Goal: Task Accomplishment & Management: Use online tool/utility

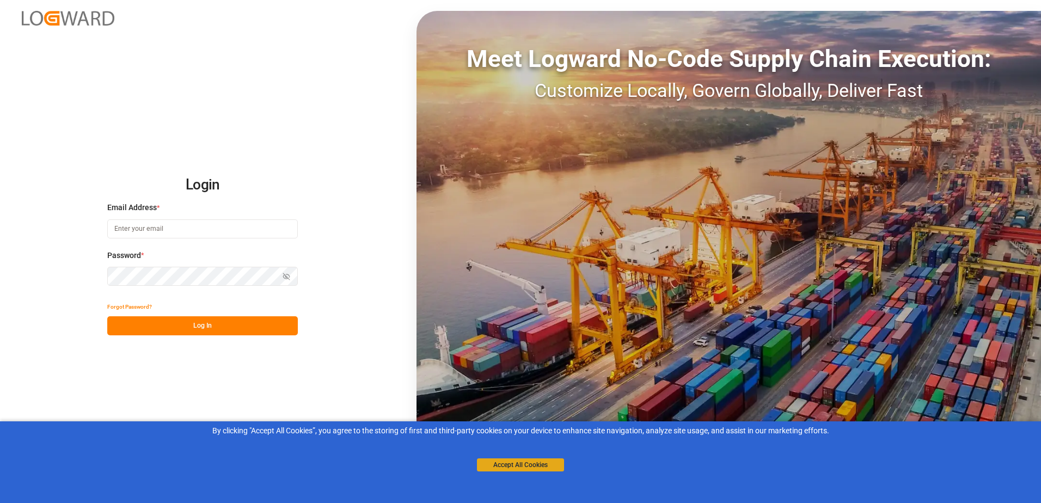
type input "[PERSON_NAME][EMAIL_ADDRESS][PERSON_NAME][DOMAIN_NAME]"
click at [545, 469] on button "Accept All Cookies" at bounding box center [520, 464] width 87 height 13
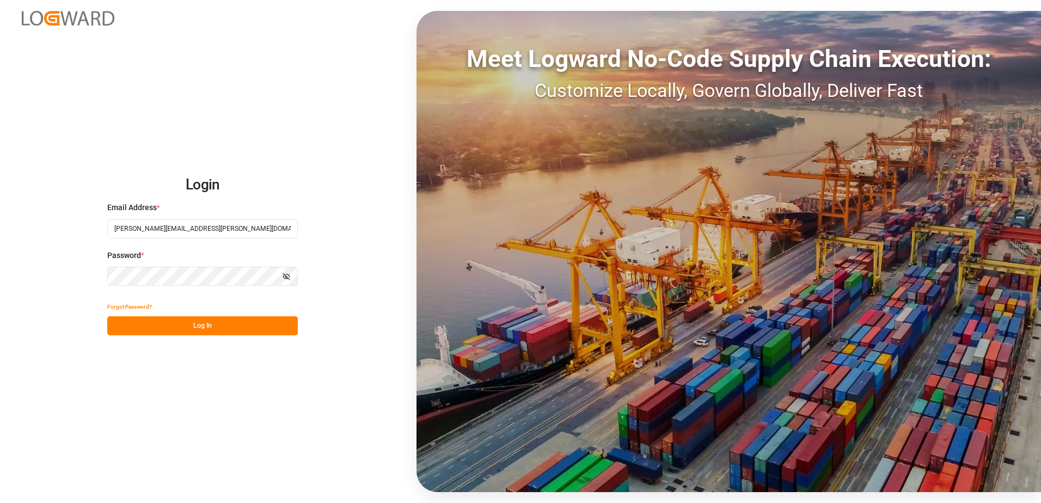
click at [195, 325] on button "Log In" at bounding box center [202, 325] width 190 height 19
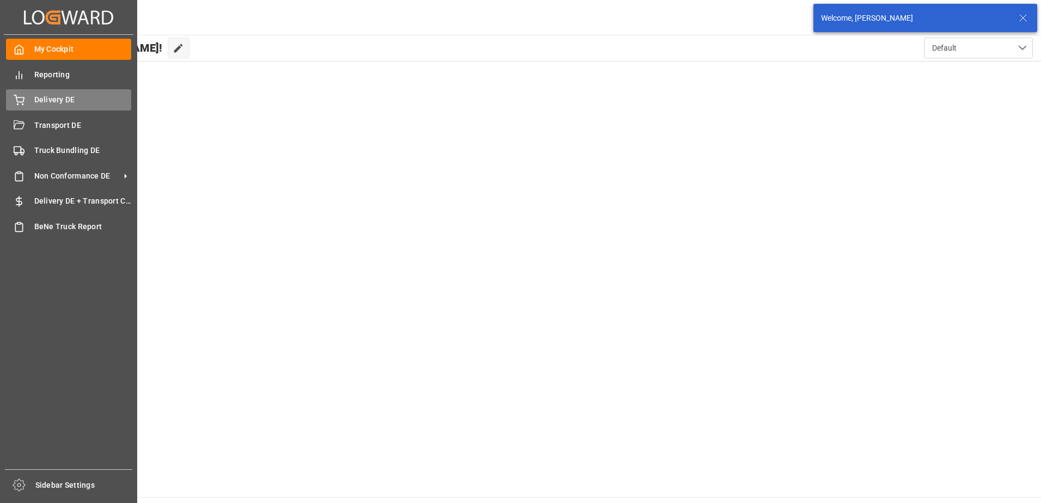
click at [24, 101] on icon at bounding box center [19, 100] width 11 height 11
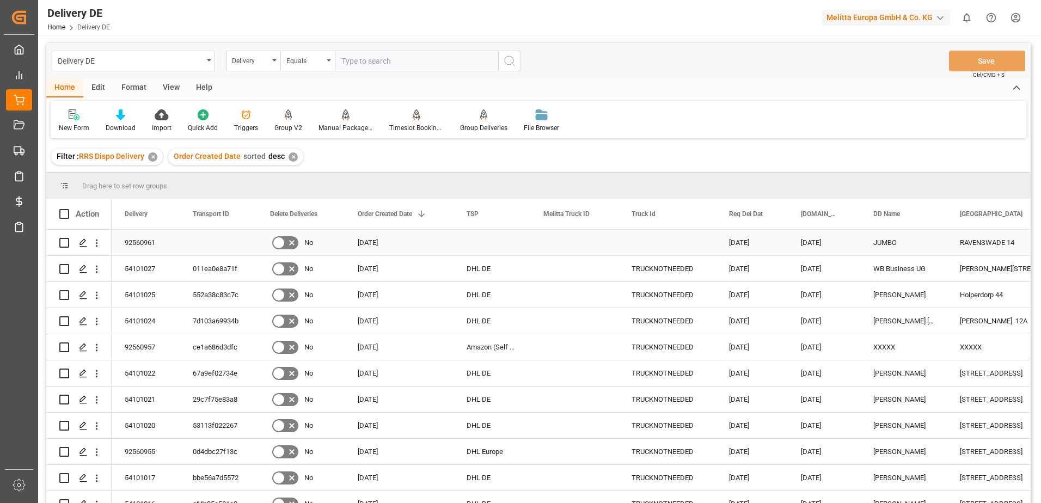
click at [65, 241] on input "Press Space to toggle row selection (unchecked)" at bounding box center [64, 243] width 10 height 10
checkbox input "true"
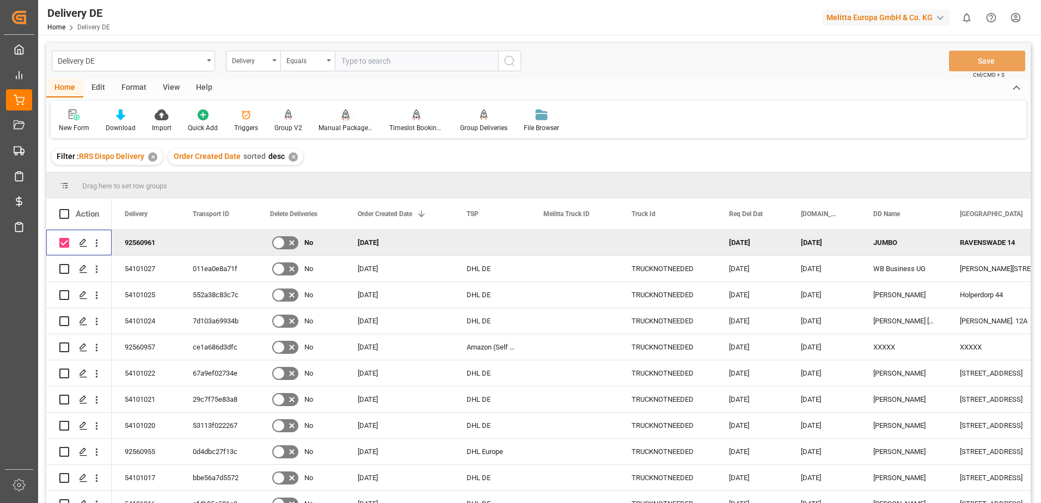
click at [329, 128] on div "Manual Package TypeDetermination" at bounding box center [345, 128] width 54 height 10
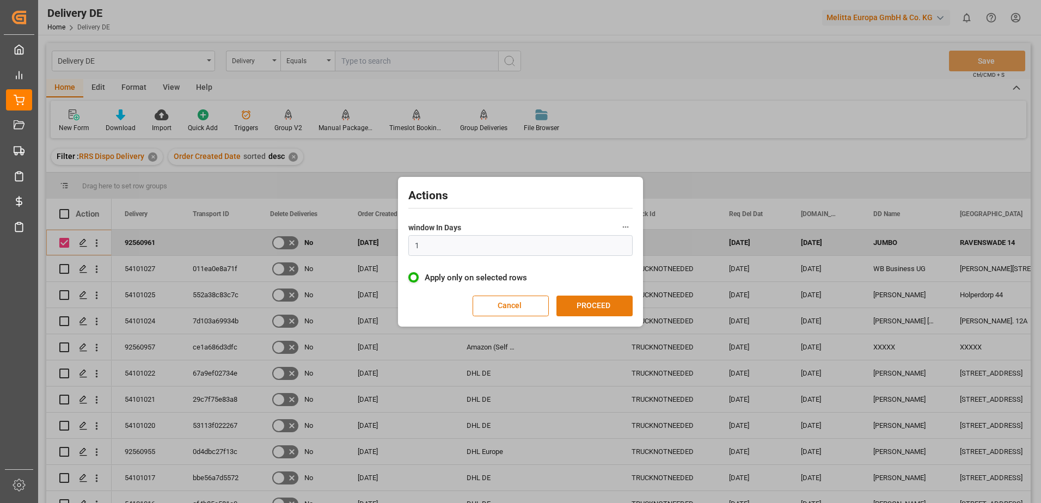
click at [591, 303] on button "PROCEED" at bounding box center [594, 306] width 76 height 21
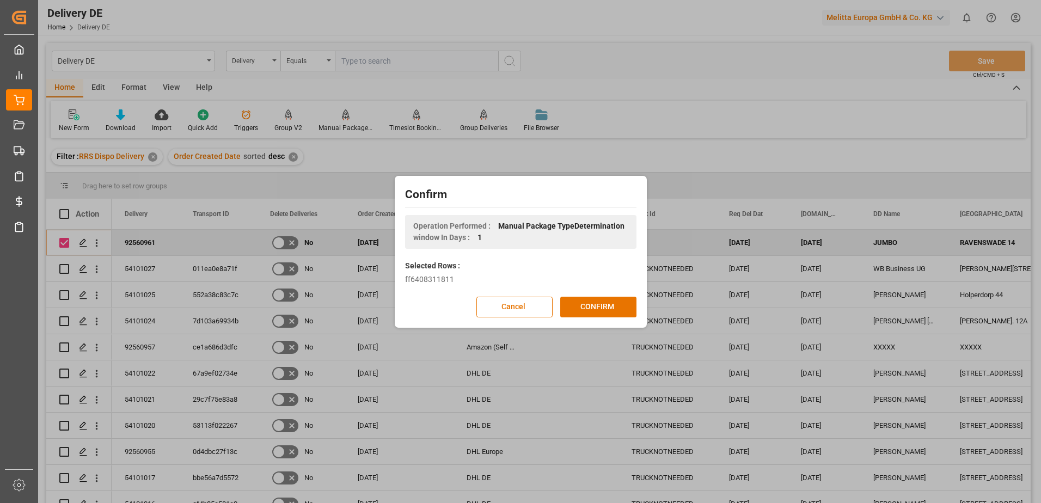
click at [591, 303] on button "CONFIRM" at bounding box center [598, 307] width 76 height 21
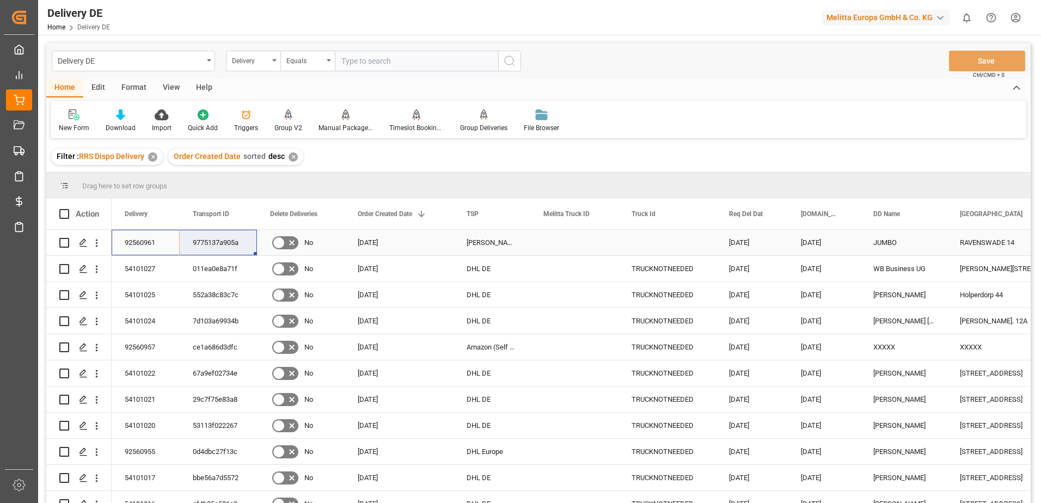
drag, startPoint x: 152, startPoint y: 246, endPoint x: 209, endPoint y: 243, distance: 56.7
click at [1019, 13] on html "Created by potrace 1.15, written by [PERSON_NAME] [DATE]-[DATE] Created by potr…" at bounding box center [520, 251] width 1041 height 503
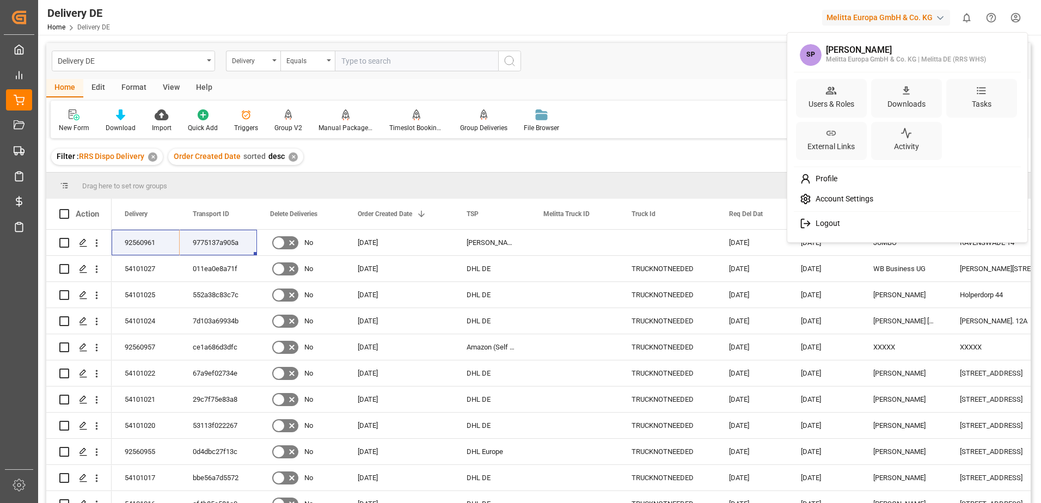
click at [827, 223] on span "Logout" at bounding box center [825, 224] width 29 height 10
